Goal: Task Accomplishment & Management: Manage account settings

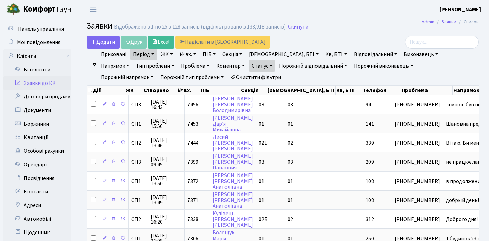
select select "25"
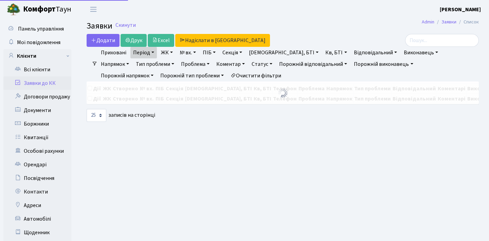
select select "25"
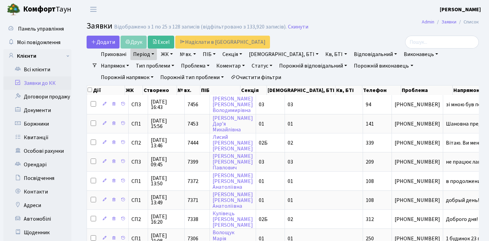
click at [51, 86] on link "Заявки до КК" at bounding box center [37, 83] width 68 height 14
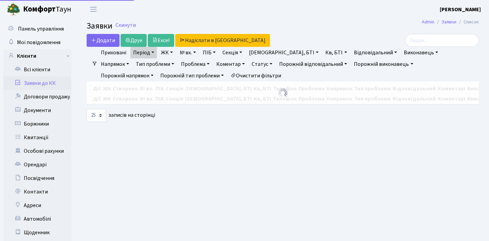
select select "25"
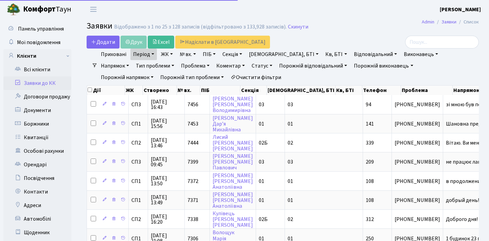
select select "25"
